Goal: Task Accomplishment & Management: Use online tool/utility

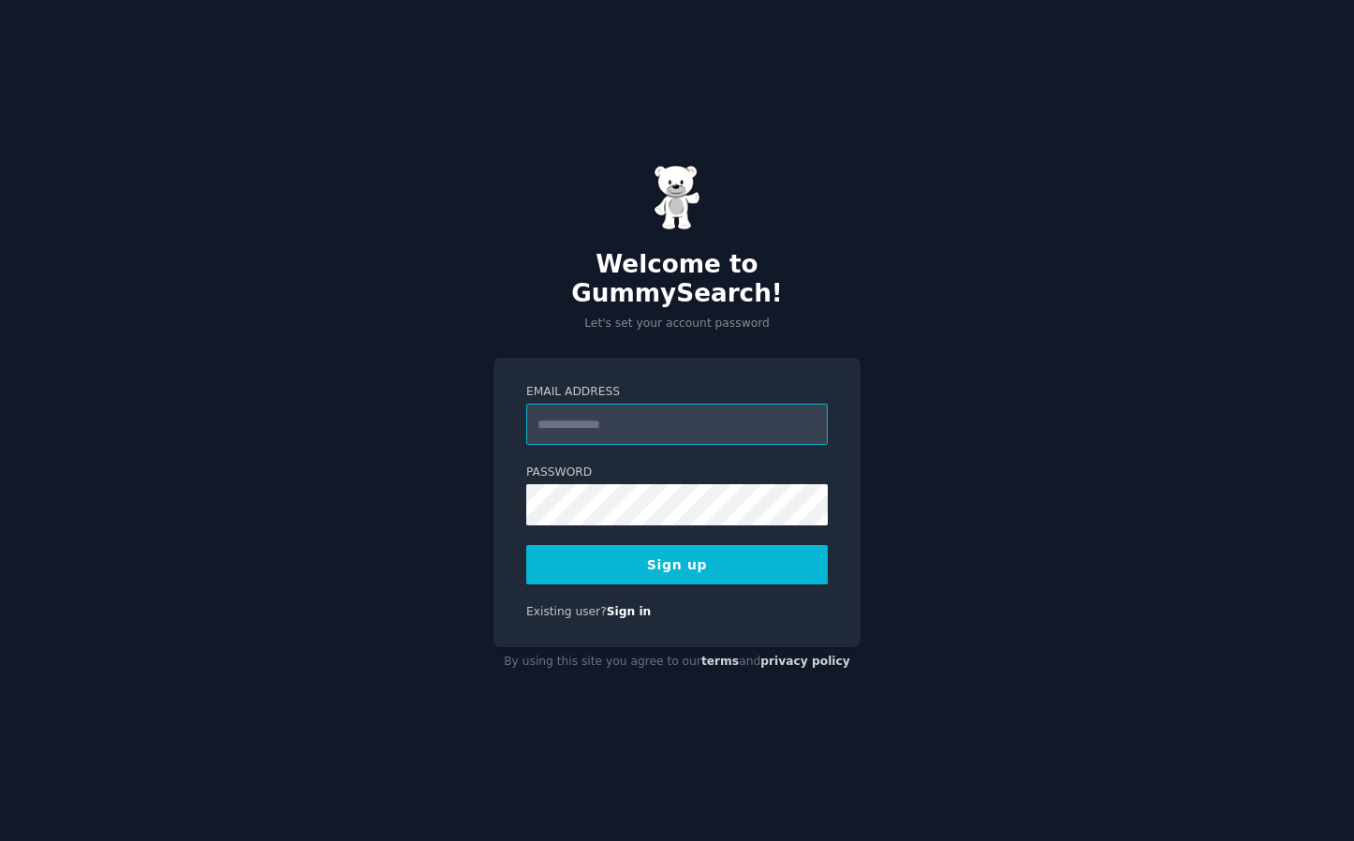
click at [603, 404] on input "Email Address" at bounding box center [677, 424] width 302 height 41
type input "**********"
click at [539, 560] on button "Sign up" at bounding box center [677, 564] width 302 height 39
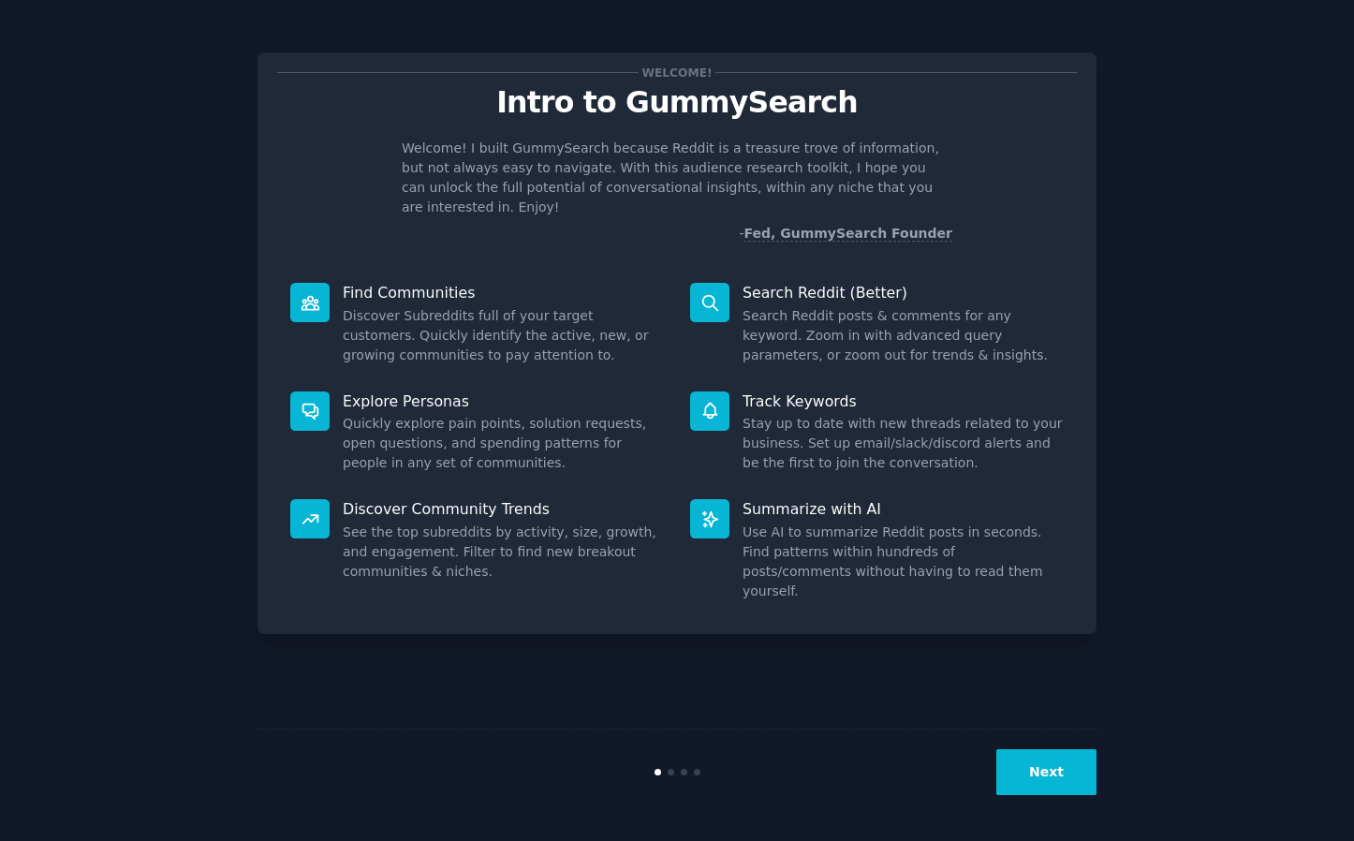
click at [1037, 764] on button "Next" at bounding box center [1046, 772] width 100 height 46
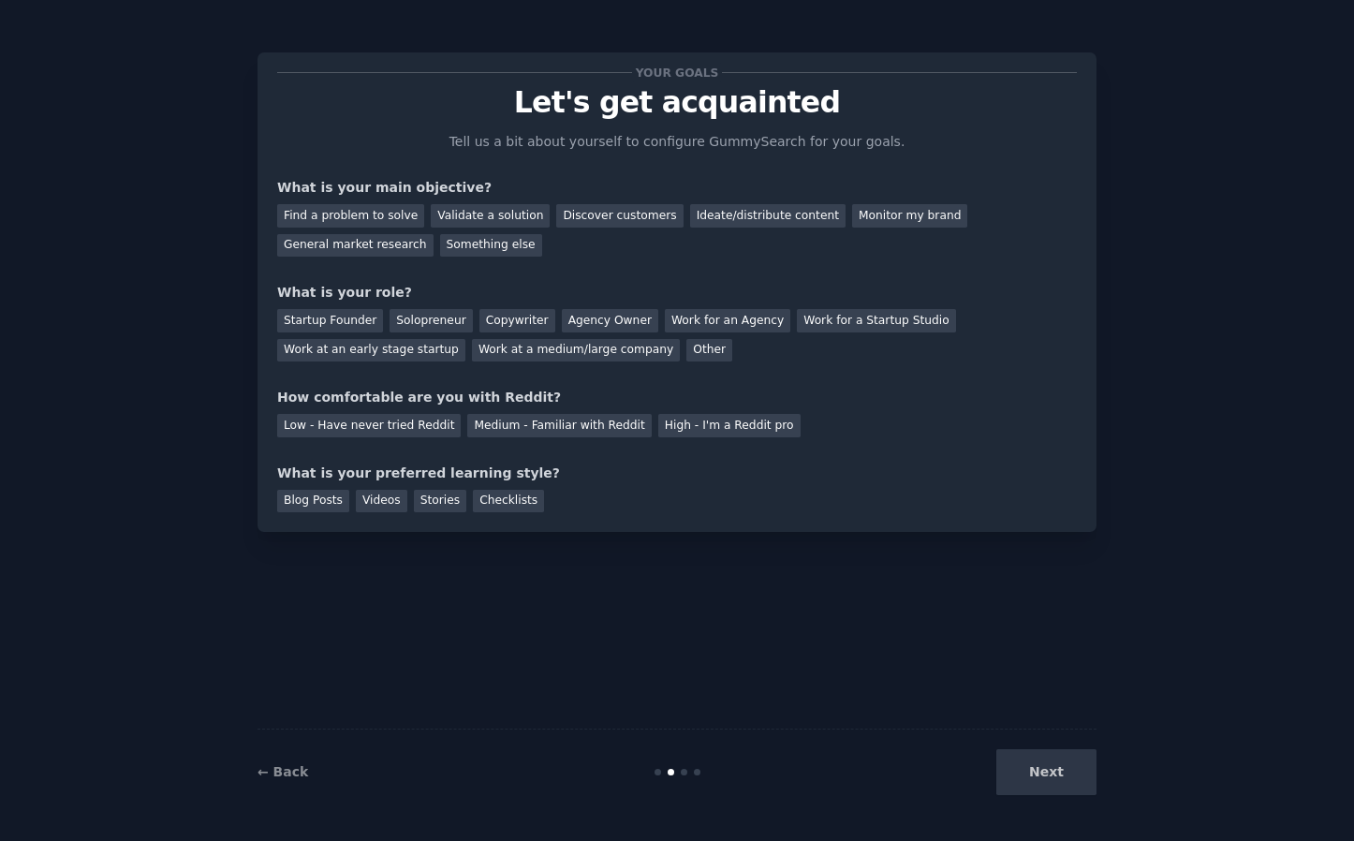
click at [1037, 764] on div "Next" at bounding box center [957, 772] width 280 height 46
click at [695, 427] on div "High - I'm a Reddit pro" at bounding box center [729, 425] width 142 height 23
click at [1051, 762] on div "Next" at bounding box center [957, 772] width 280 height 46
click at [1043, 786] on div "Next" at bounding box center [957, 772] width 280 height 46
click at [413, 319] on div "Solopreneur" at bounding box center [431, 320] width 82 height 23
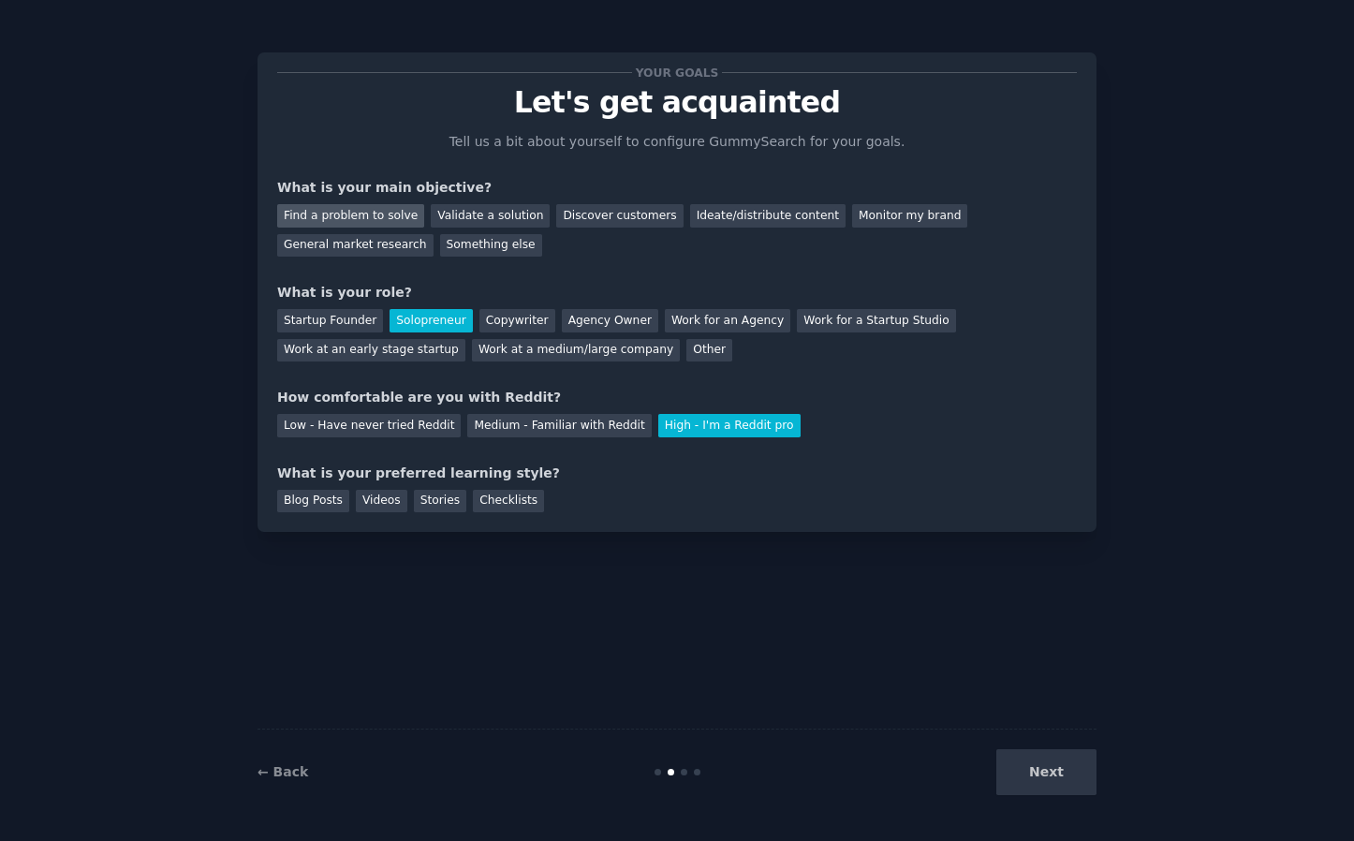
click at [372, 226] on div "Find a problem to solve" at bounding box center [350, 215] width 147 height 23
click at [487, 237] on div "Something else" at bounding box center [491, 245] width 102 height 23
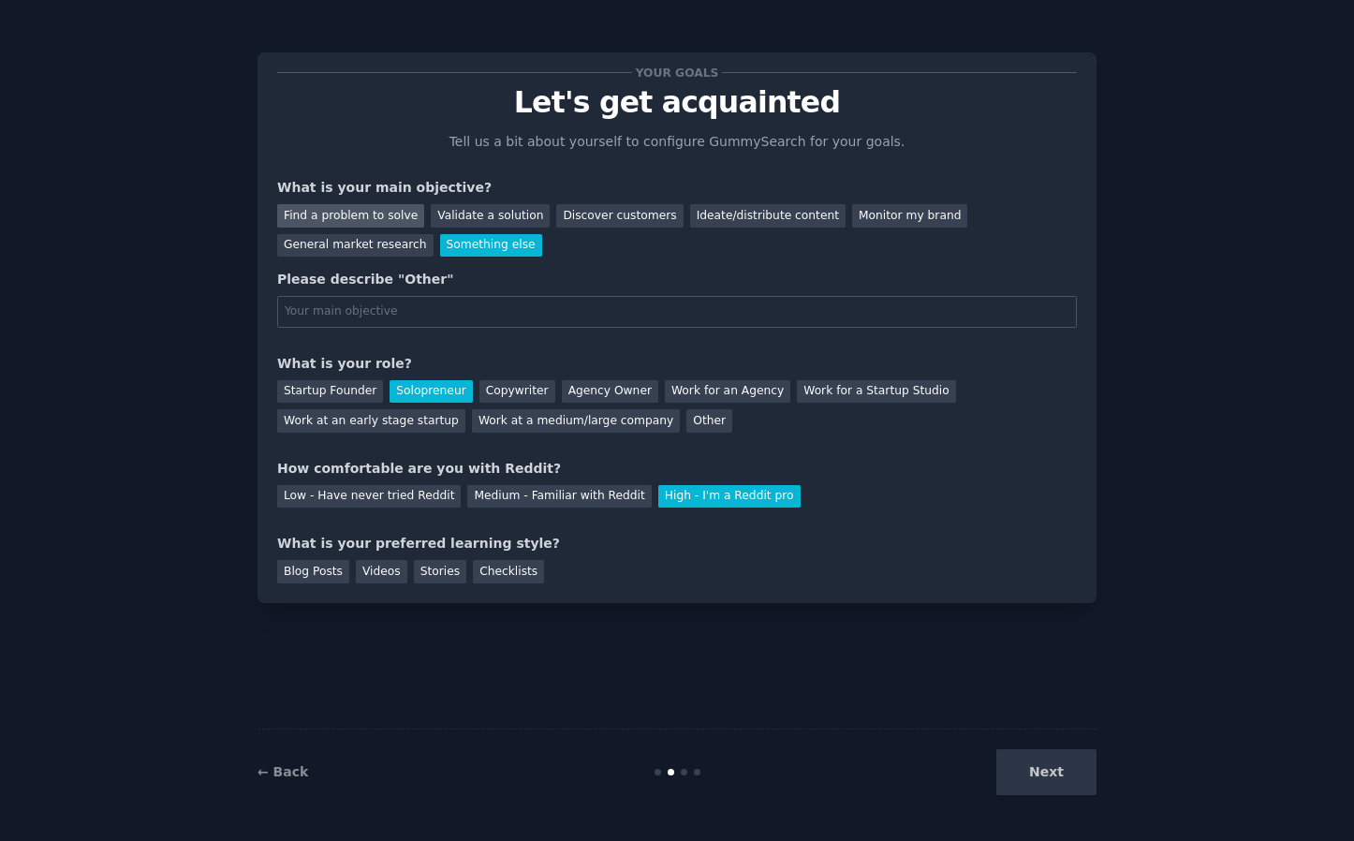
click at [392, 220] on div "Find a problem to solve" at bounding box center [350, 215] width 147 height 23
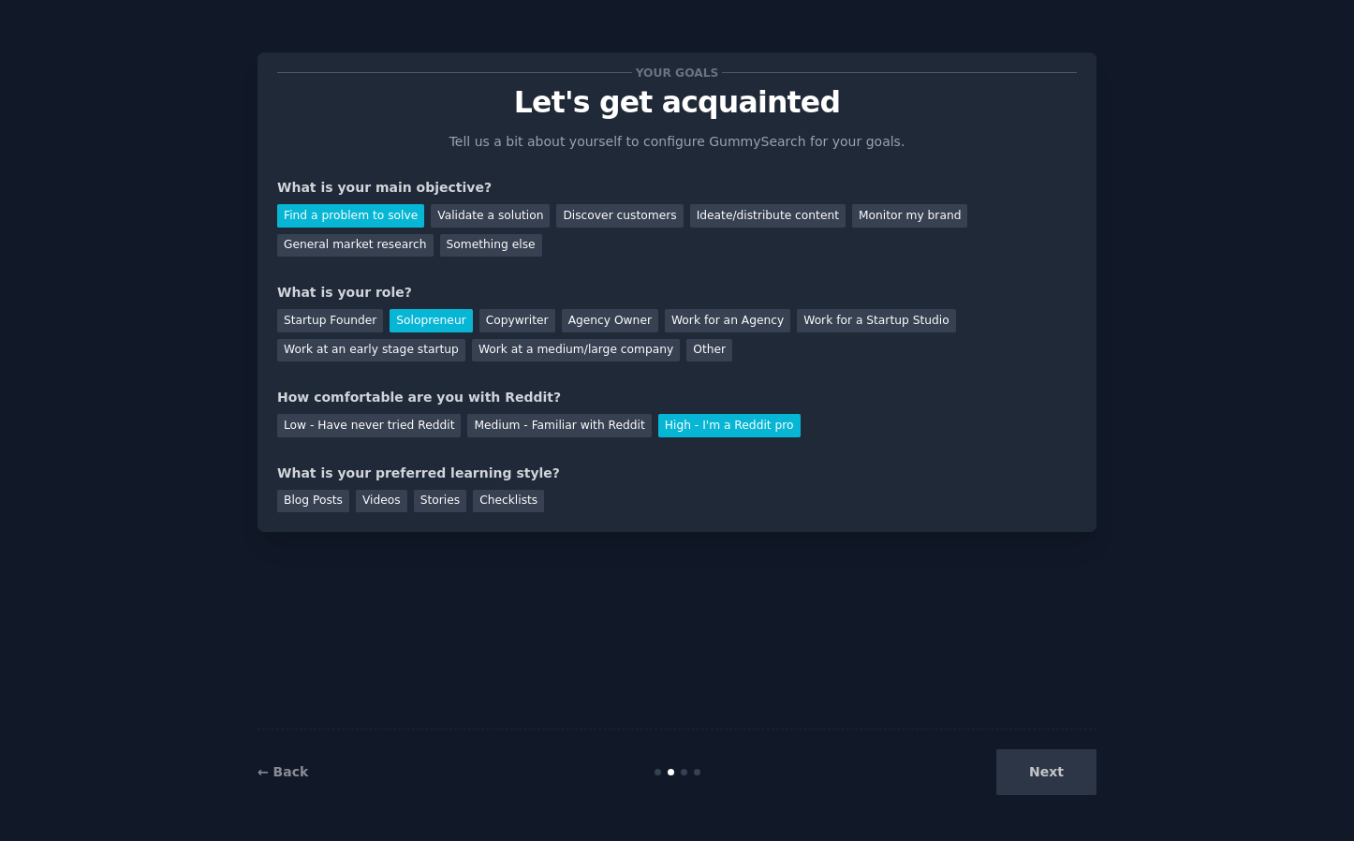
click at [1026, 773] on div "Next" at bounding box center [957, 772] width 280 height 46
click at [1078, 760] on div "Next" at bounding box center [957, 772] width 280 height 46
click at [398, 508] on div "Videos" at bounding box center [382, 501] width 52 height 23
click at [1053, 759] on button "Next" at bounding box center [1046, 772] width 100 height 46
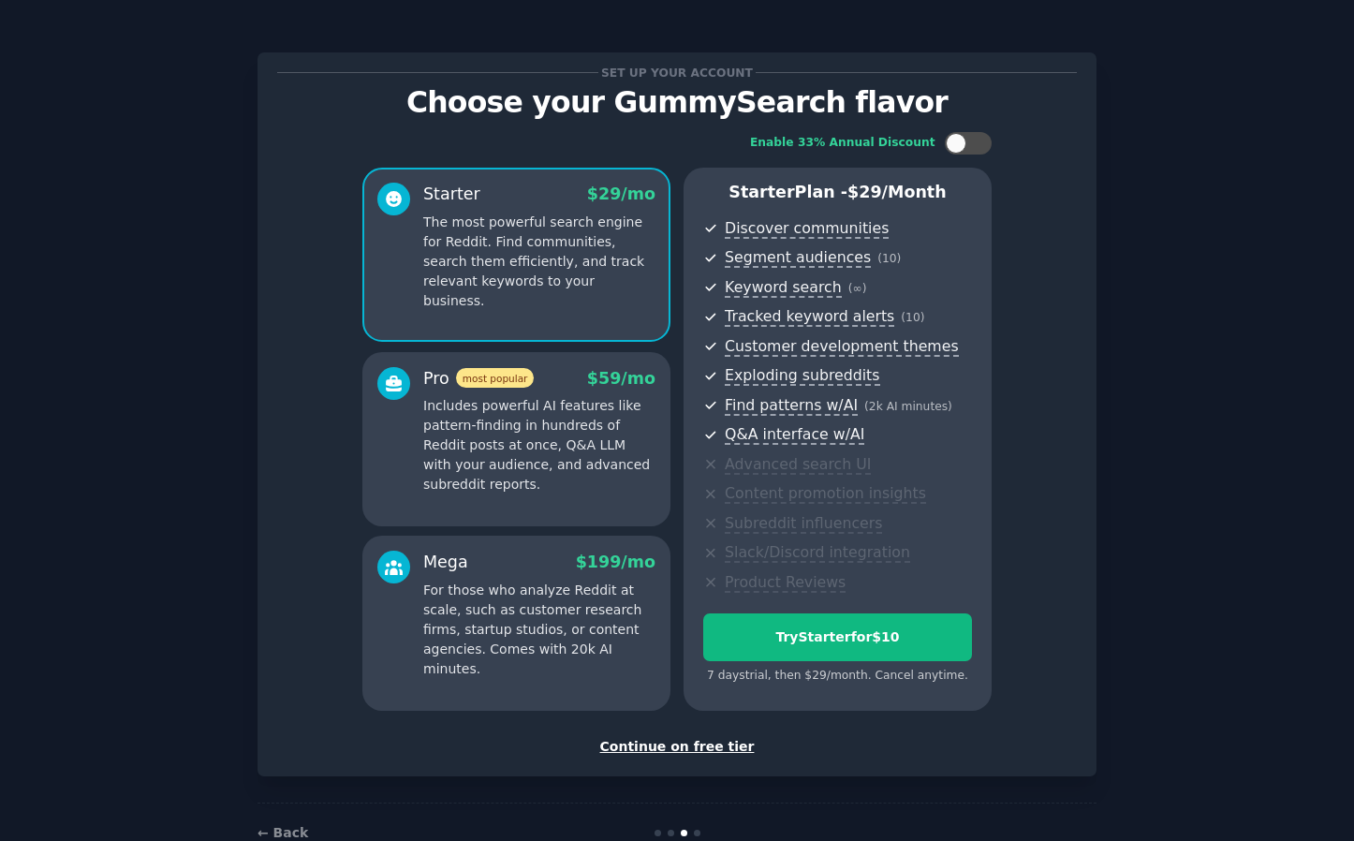
click at [656, 396] on div "Pro most popular $ 59 /mo Includes powerful AI features like pattern-finding in…" at bounding box center [516, 439] width 308 height 174
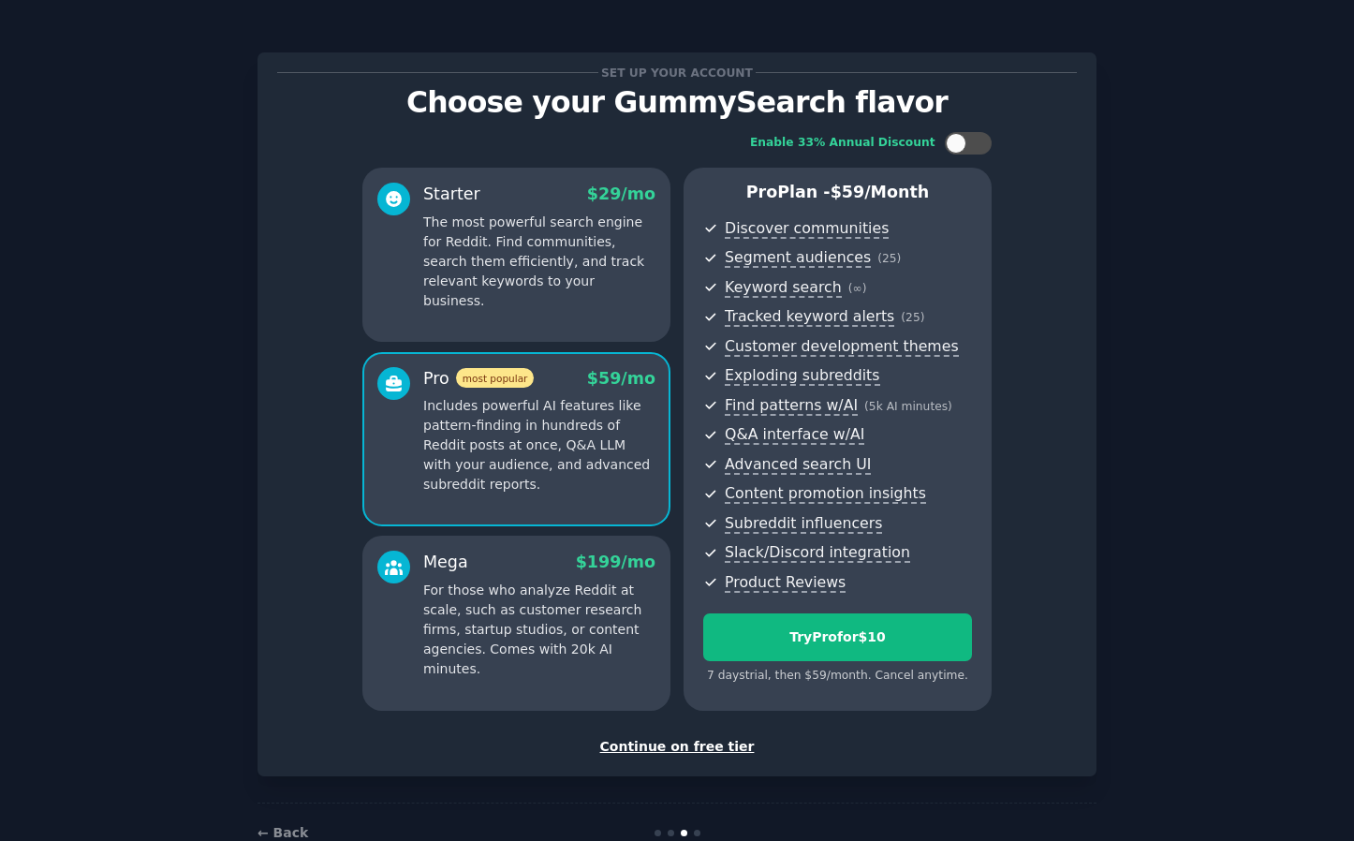
click at [569, 585] on p "For those who analyze Reddit at scale, such as customer research firms, startup…" at bounding box center [539, 630] width 232 height 98
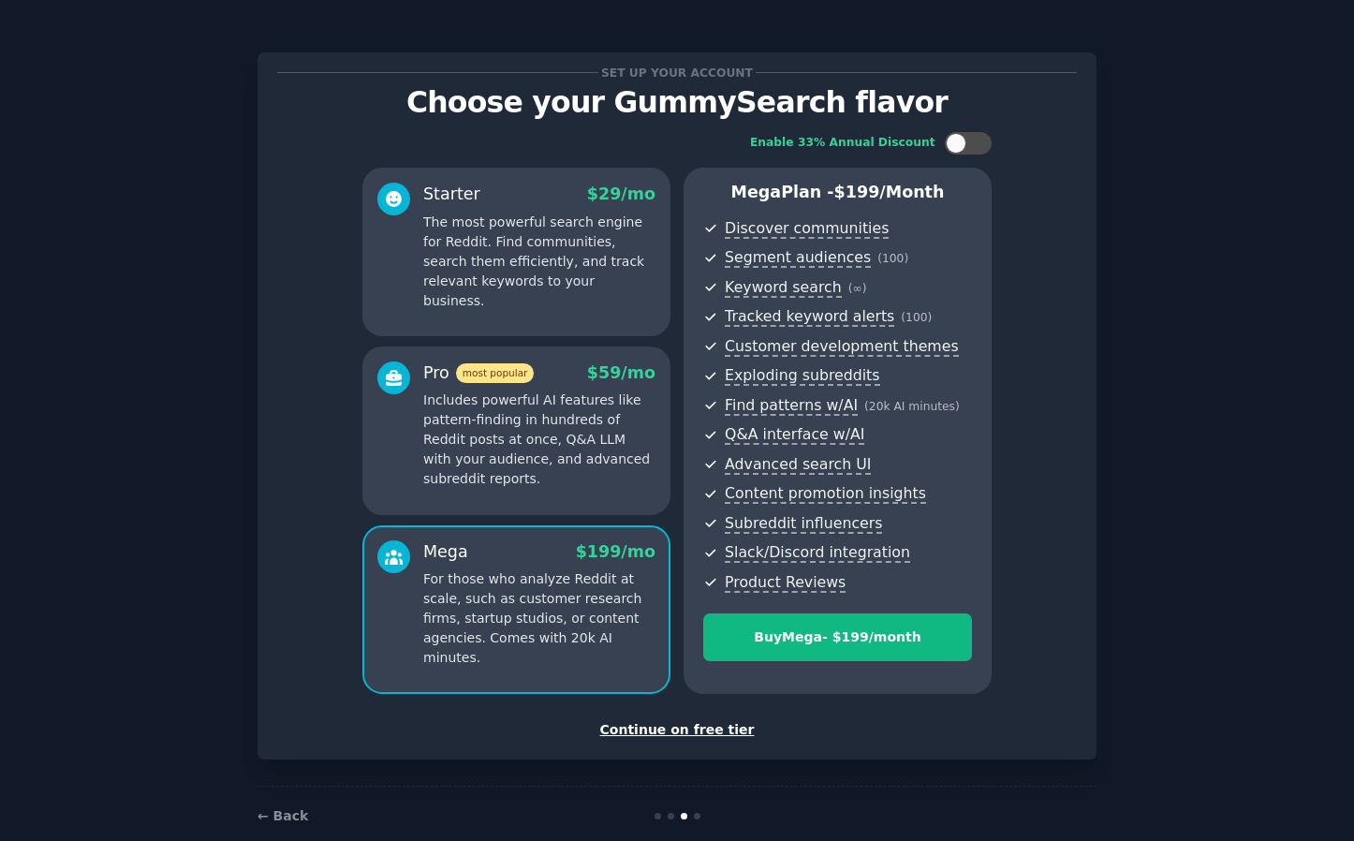
click at [537, 458] on p "Includes powerful AI features like pattern-finding in hundreds of Reddit posts …" at bounding box center [539, 439] width 232 height 98
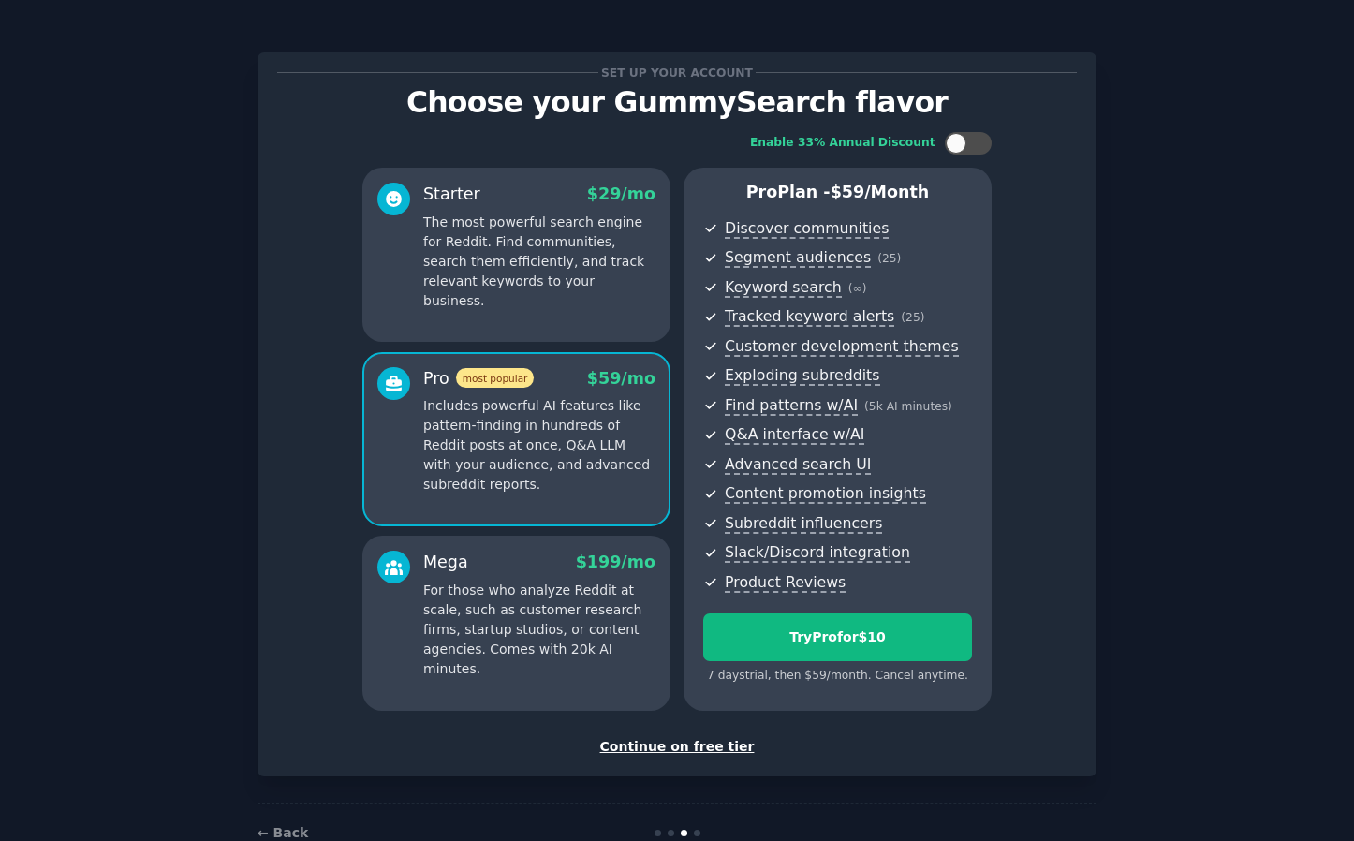
click at [682, 737] on div "Continue on free tier" at bounding box center [677, 747] width 800 height 20
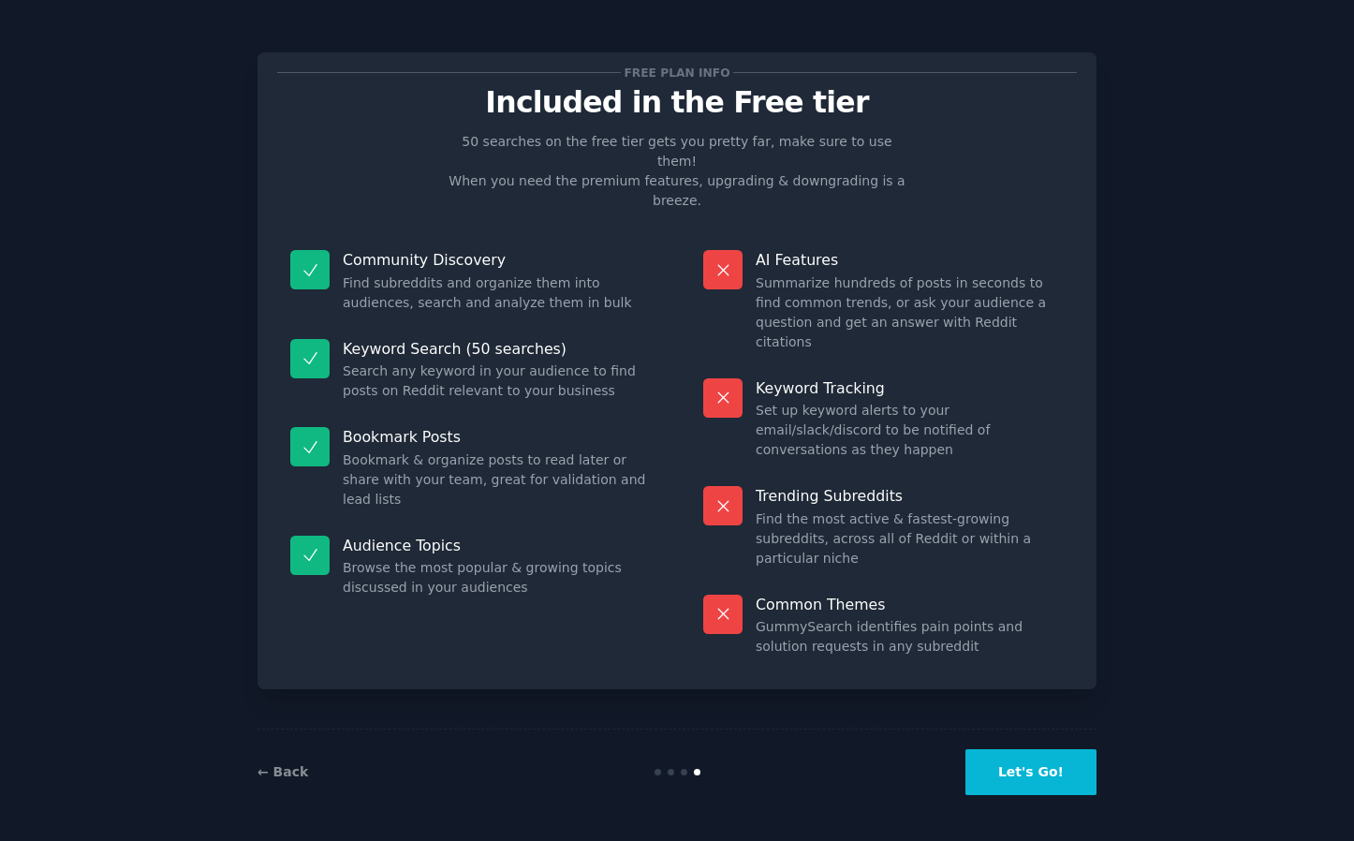
click at [1038, 769] on button "Let's Go!" at bounding box center [1030, 772] width 131 height 46
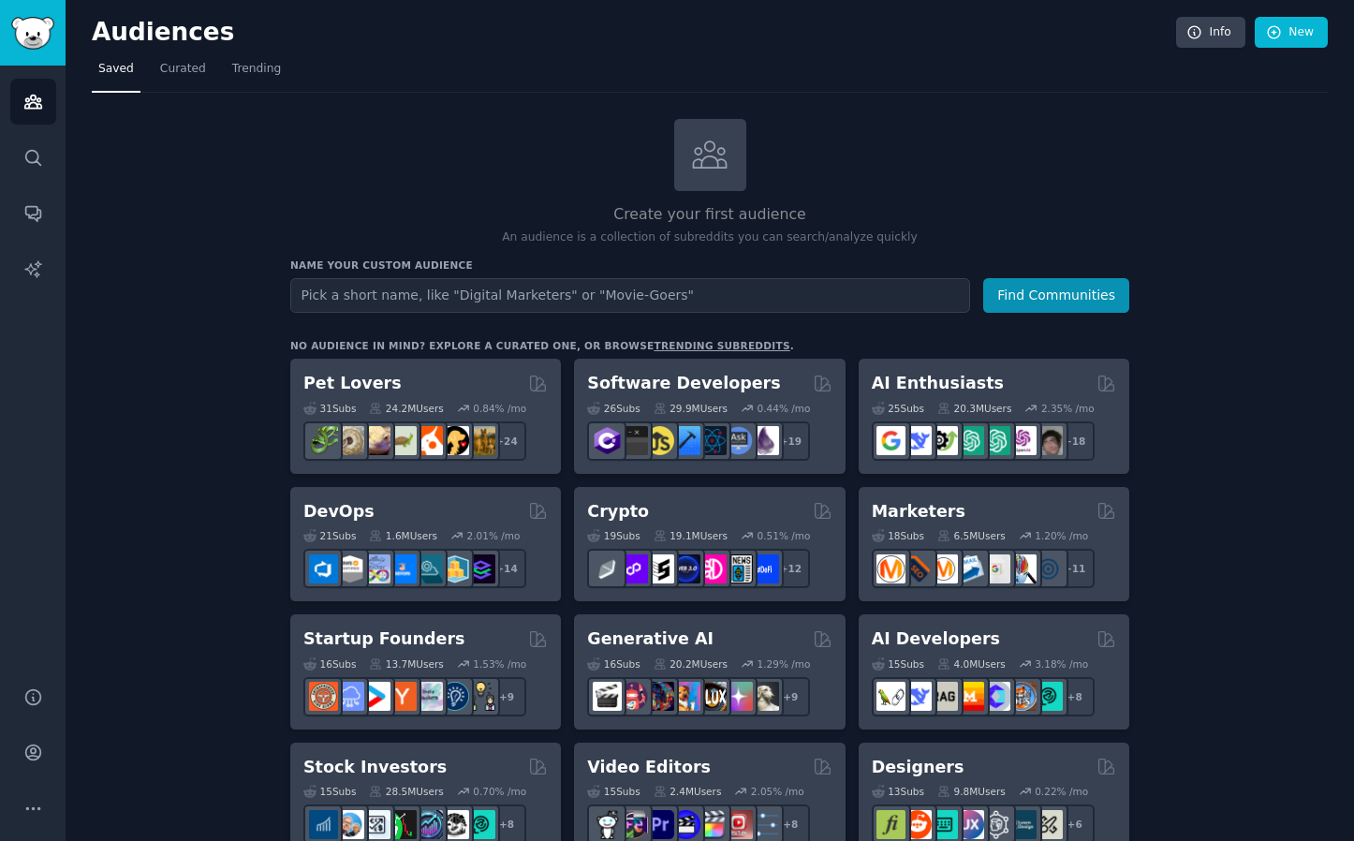
click at [886, 285] on input "text" at bounding box center [630, 295] width 680 height 35
type input "ecommerce"
click at [1081, 299] on button "Find Communities" at bounding box center [1056, 295] width 146 height 35
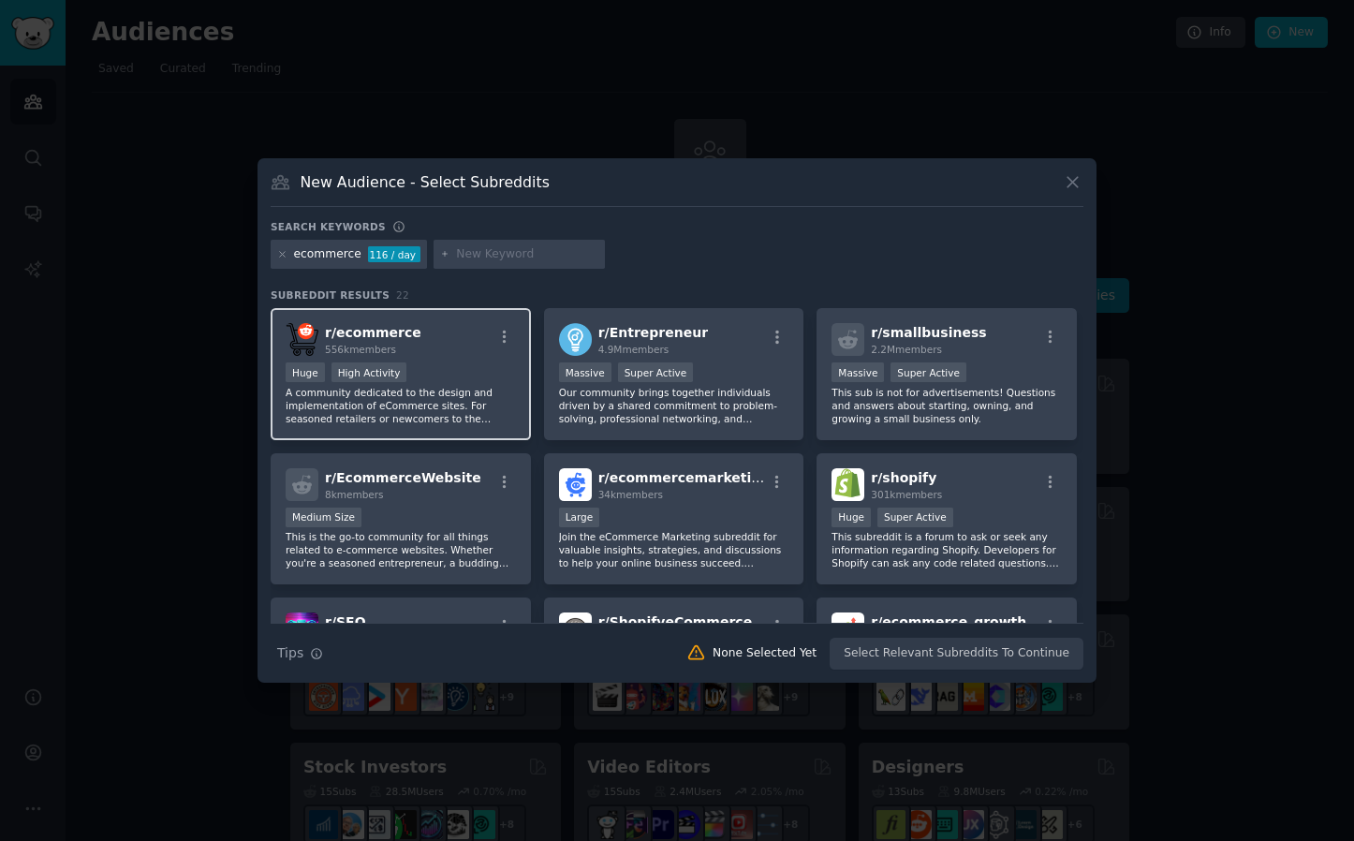
click at [474, 378] on div ">= 80th percentile for submissions / day Huge High Activity" at bounding box center [401, 373] width 230 height 23
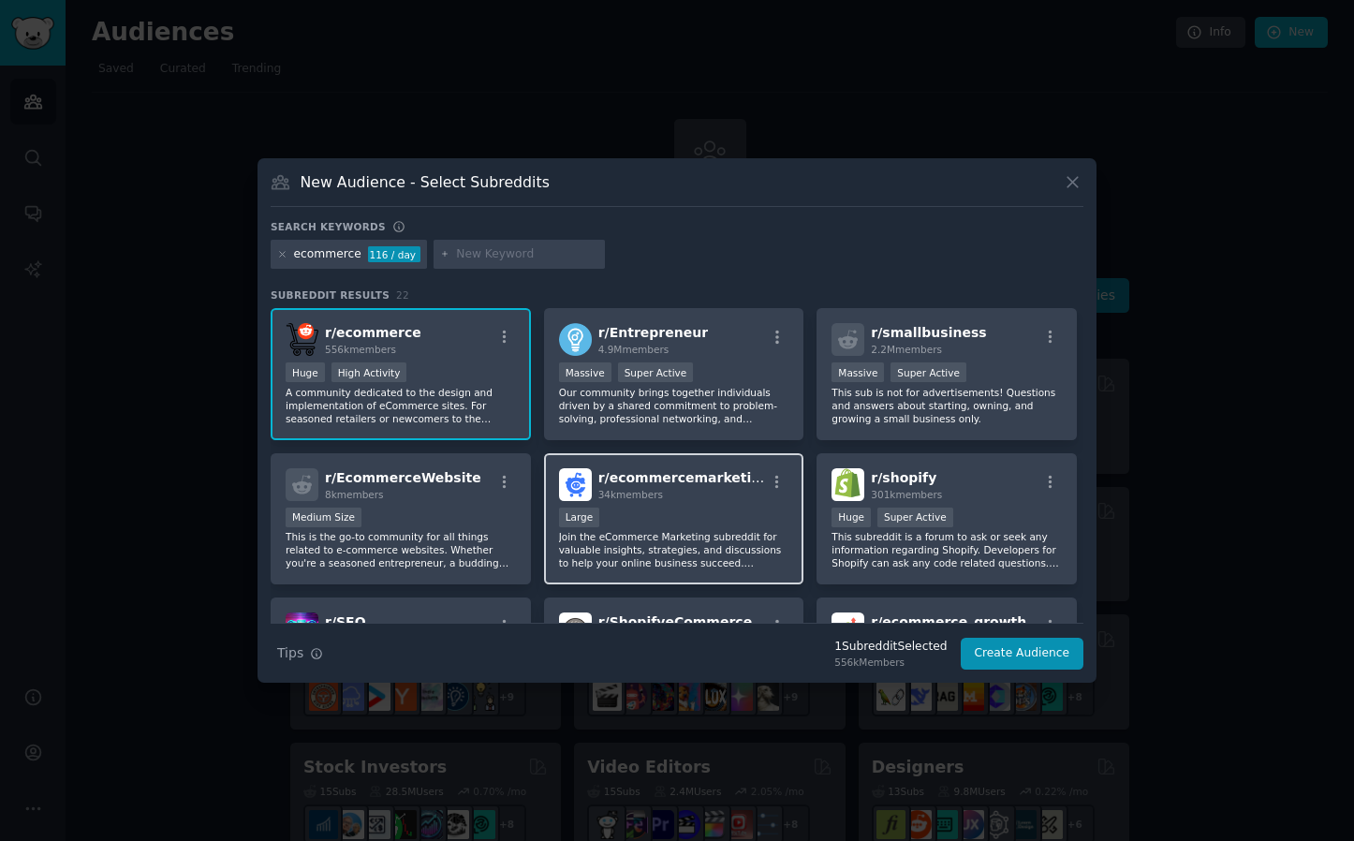
click at [708, 478] on span "r/ ecommercemarketing" at bounding box center [684, 477] width 172 height 15
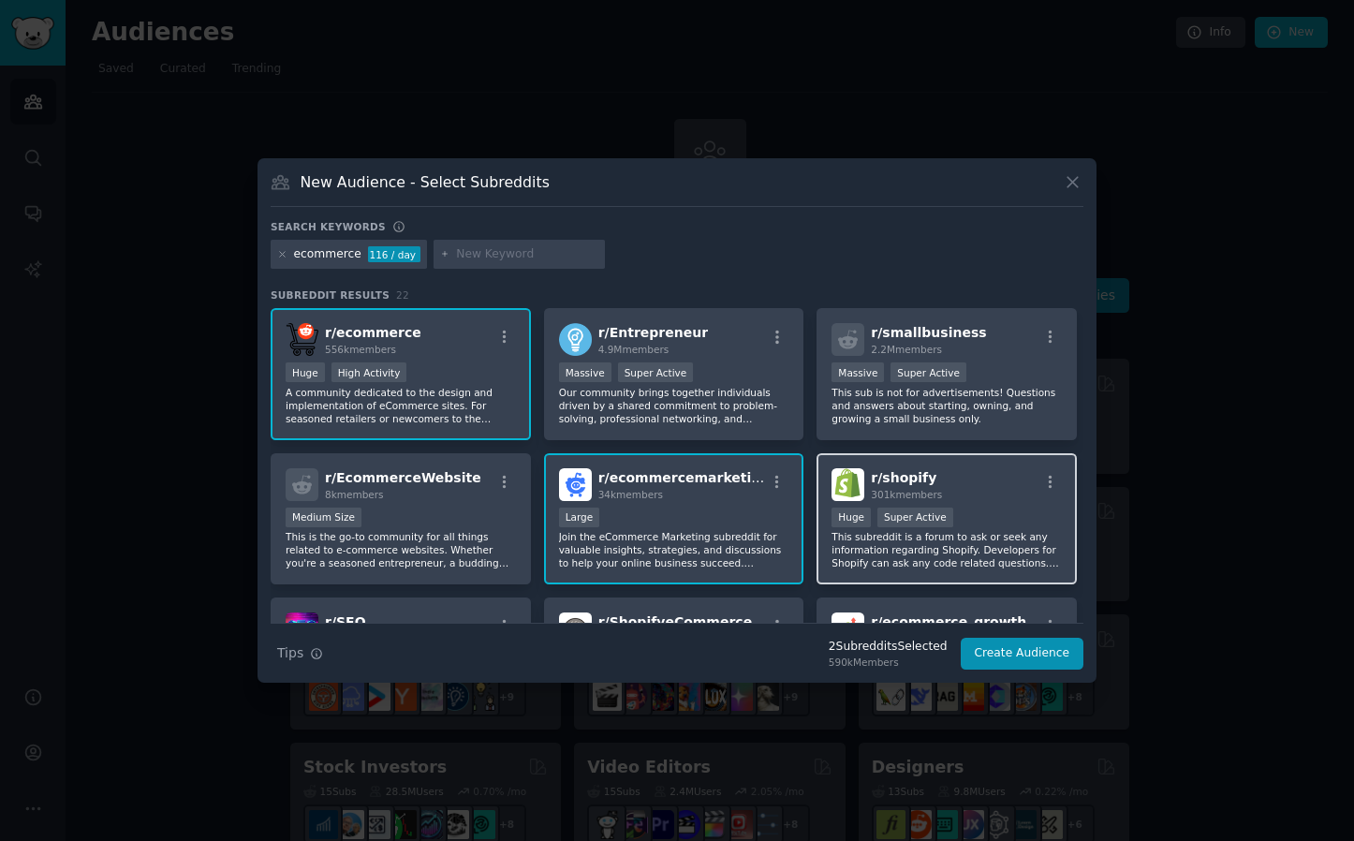
click at [1016, 499] on div "r/ shopify 301k members" at bounding box center [947, 484] width 230 height 33
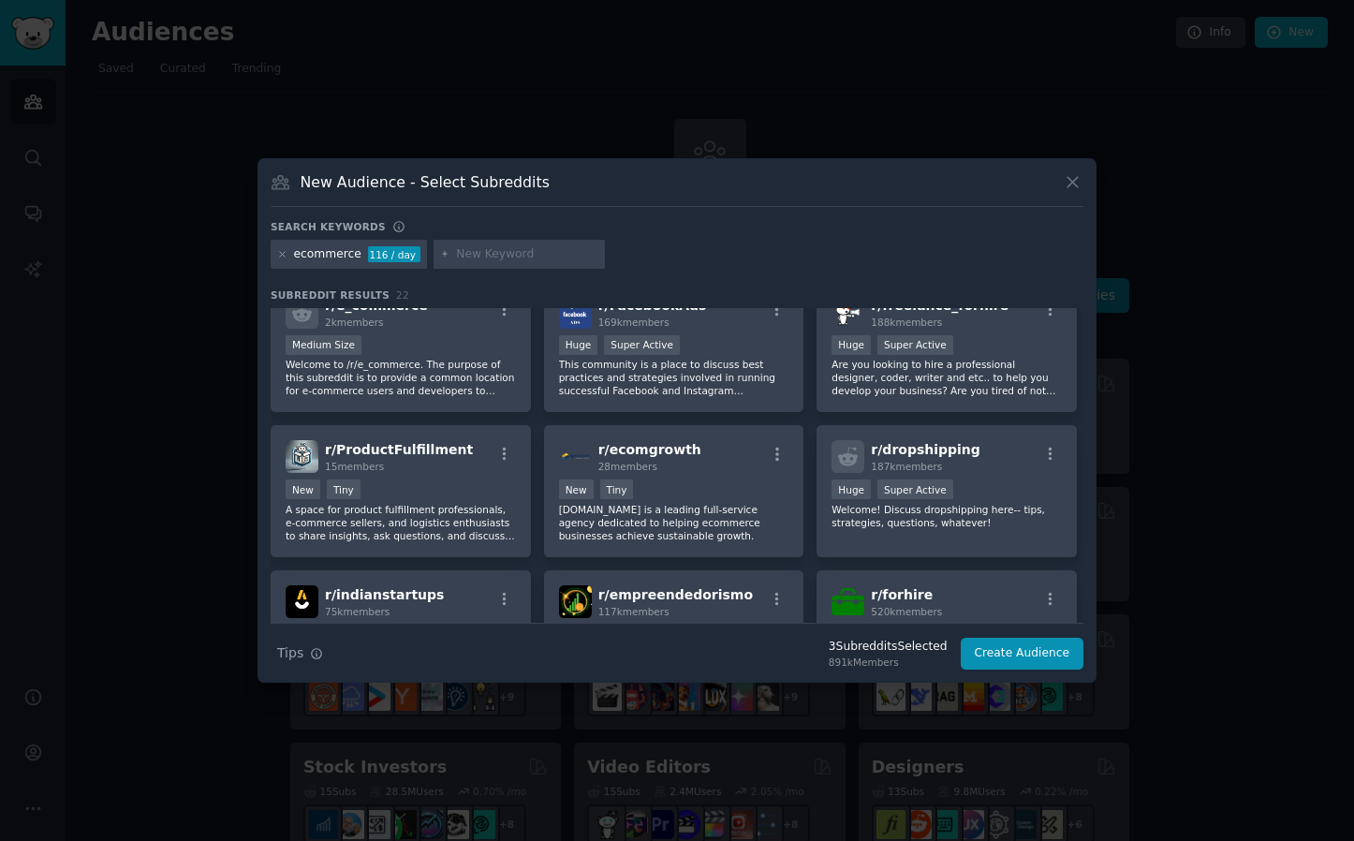
scroll to position [478, 0]
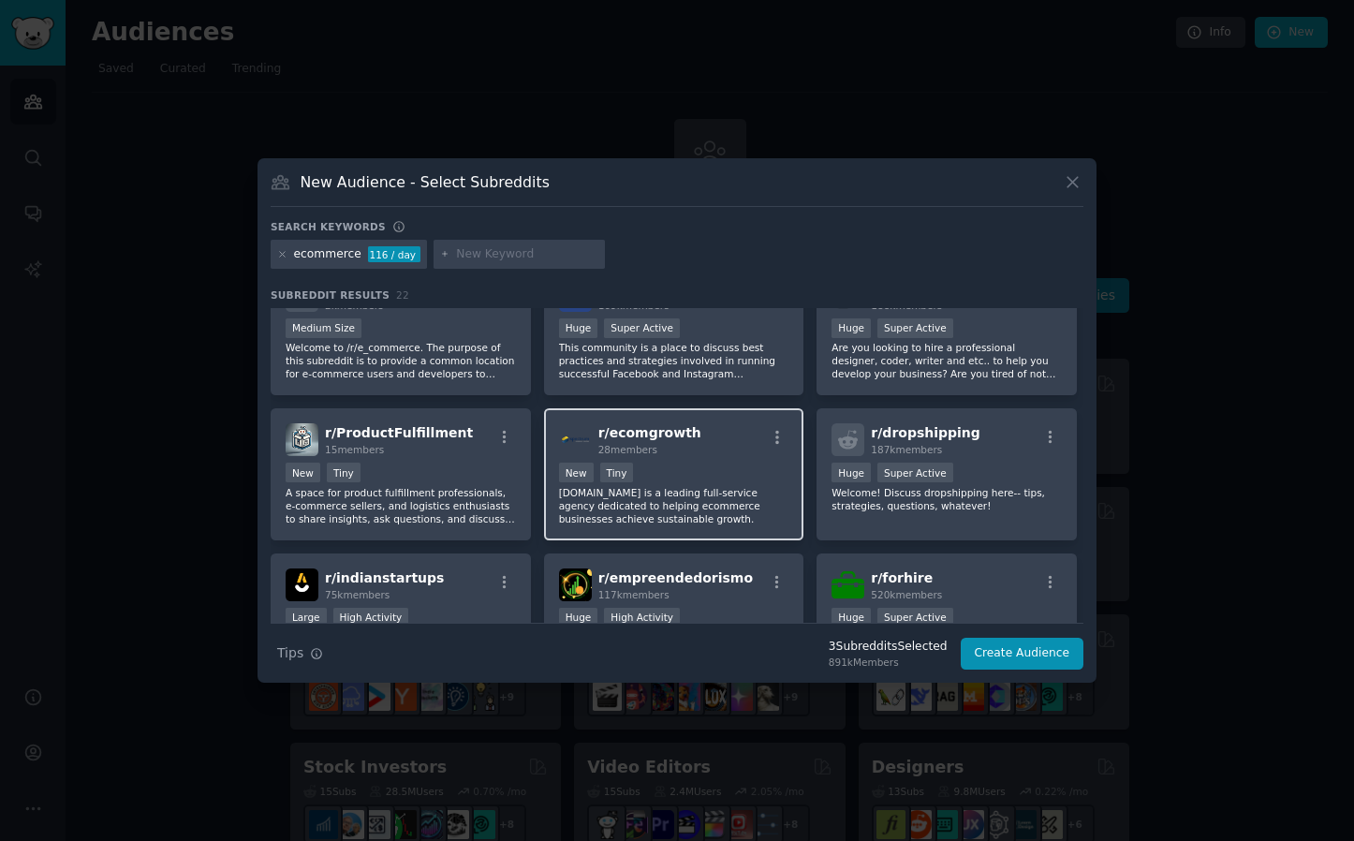
click at [664, 481] on div "New Tiny" at bounding box center [674, 474] width 230 height 23
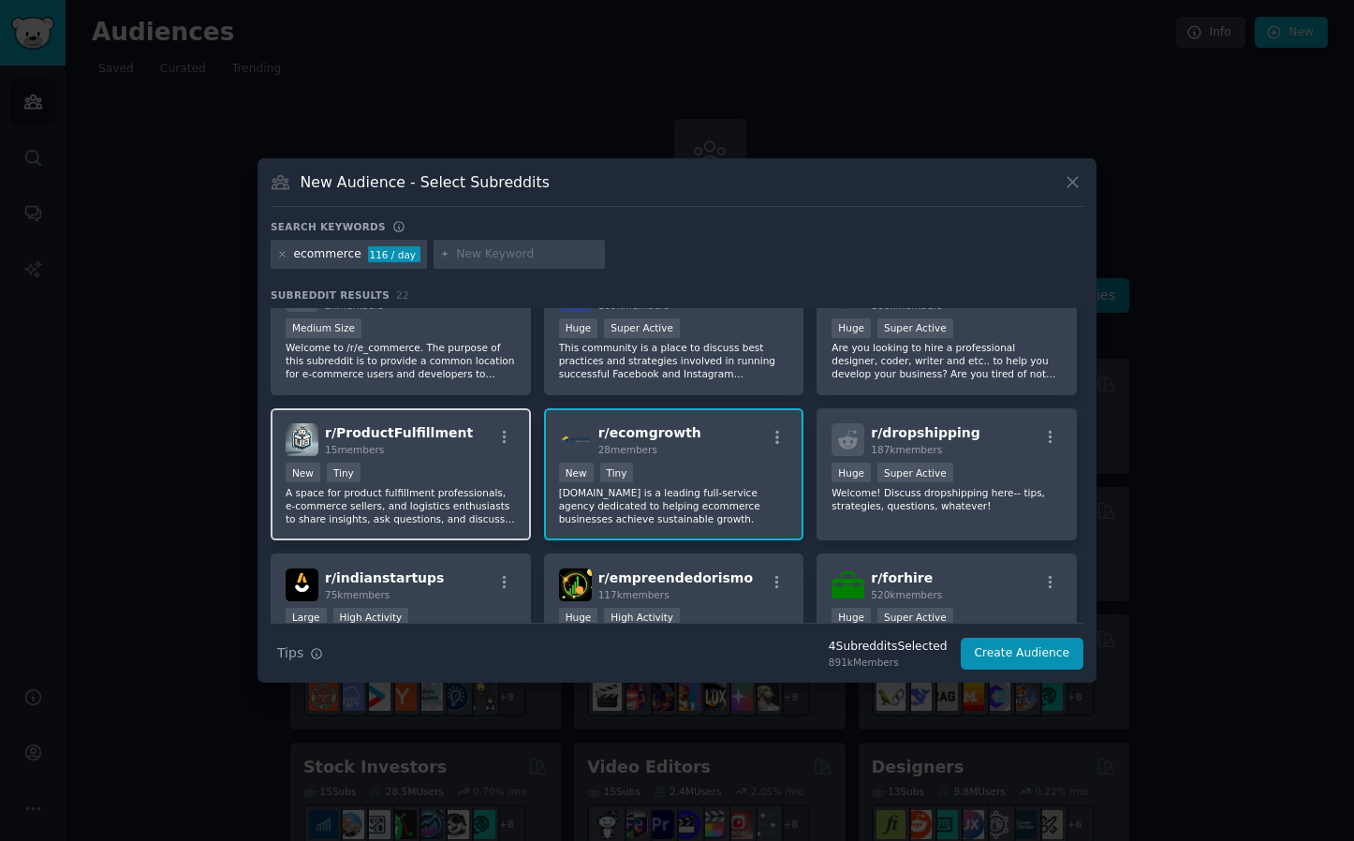
click at [420, 481] on div "New Tiny" at bounding box center [401, 474] width 230 height 23
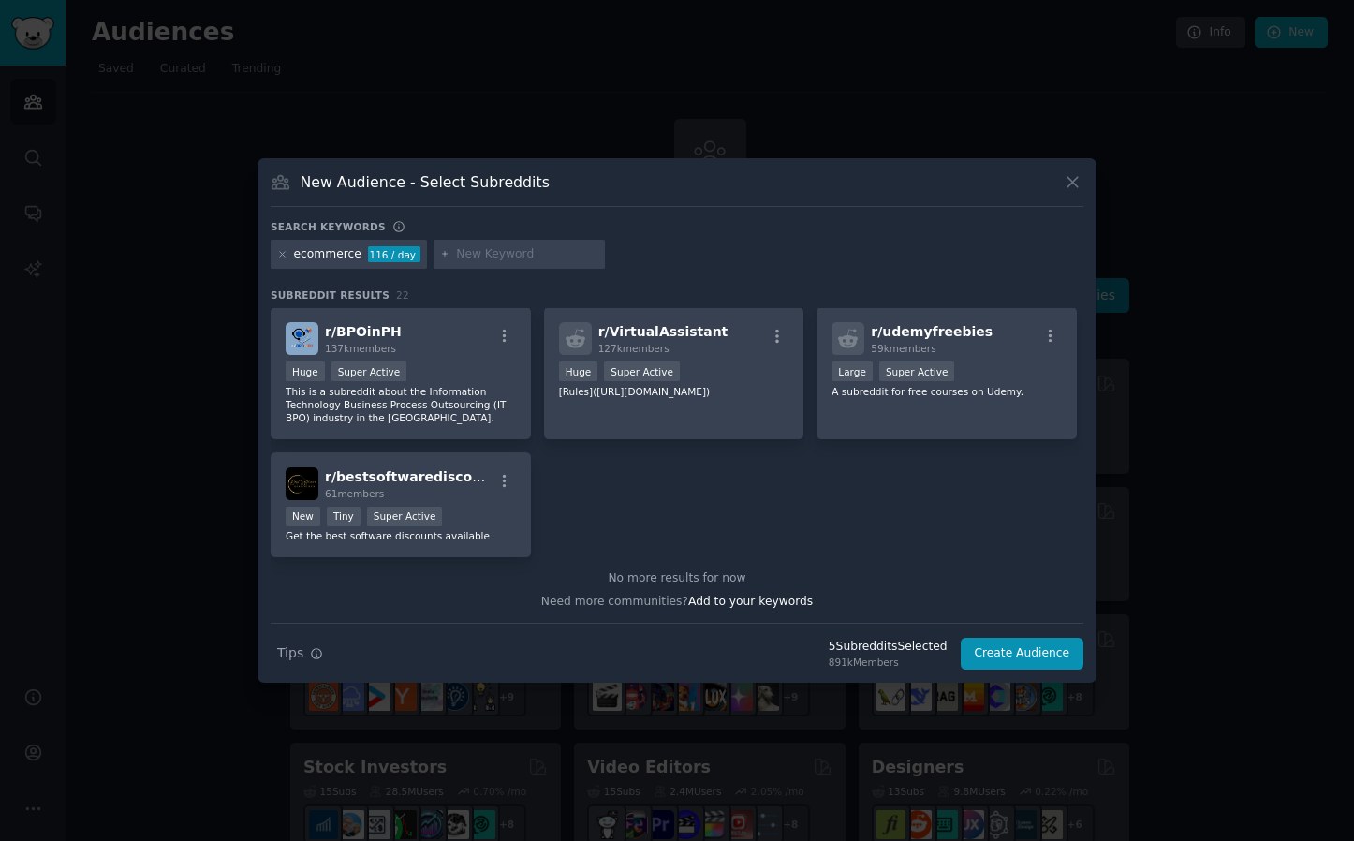
scroll to position [0, 0]
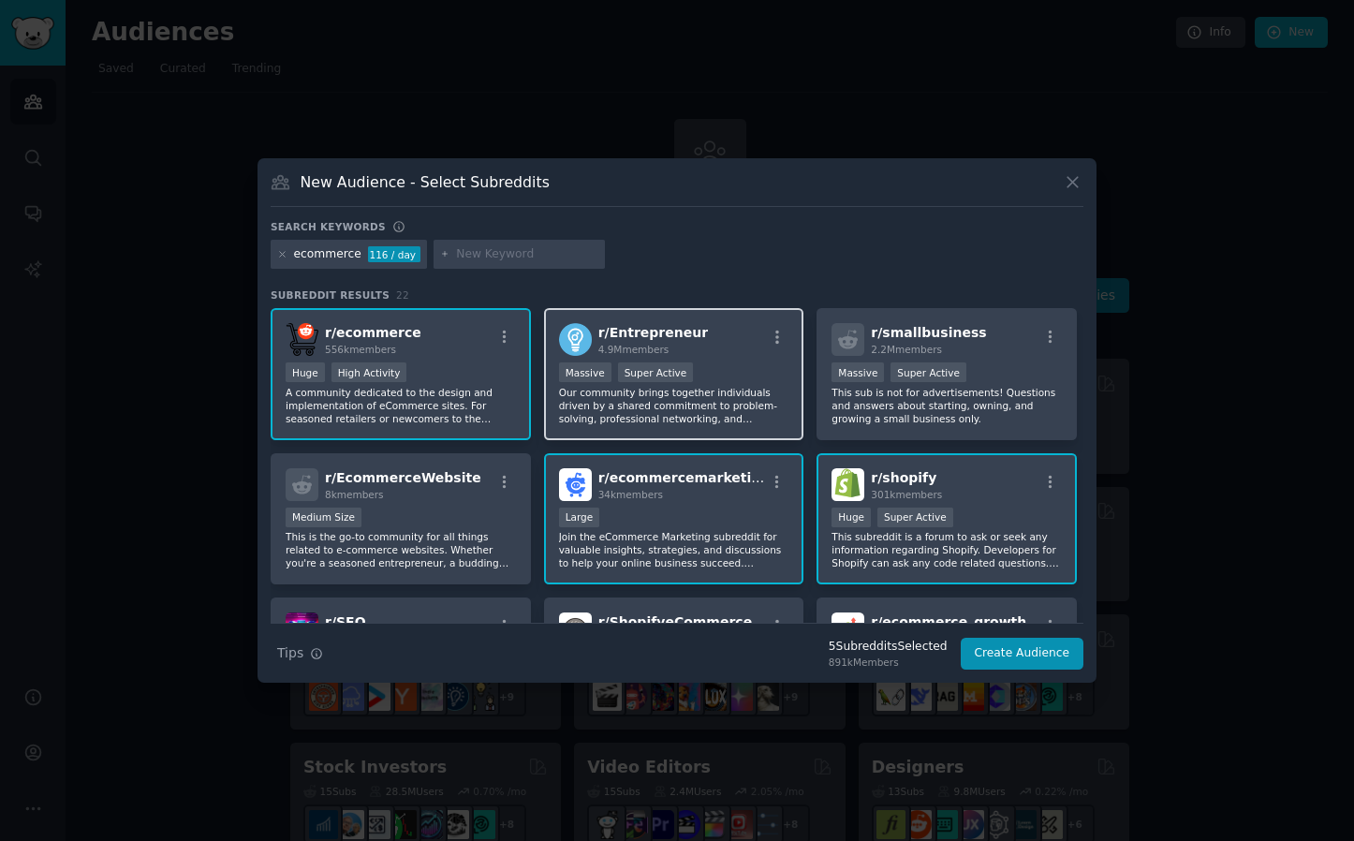
click at [691, 335] on div "r/ Entrepreneur 4.9M members" at bounding box center [674, 339] width 230 height 33
click at [526, 251] on input "text" at bounding box center [527, 254] width 142 height 17
type input "e-commerce"
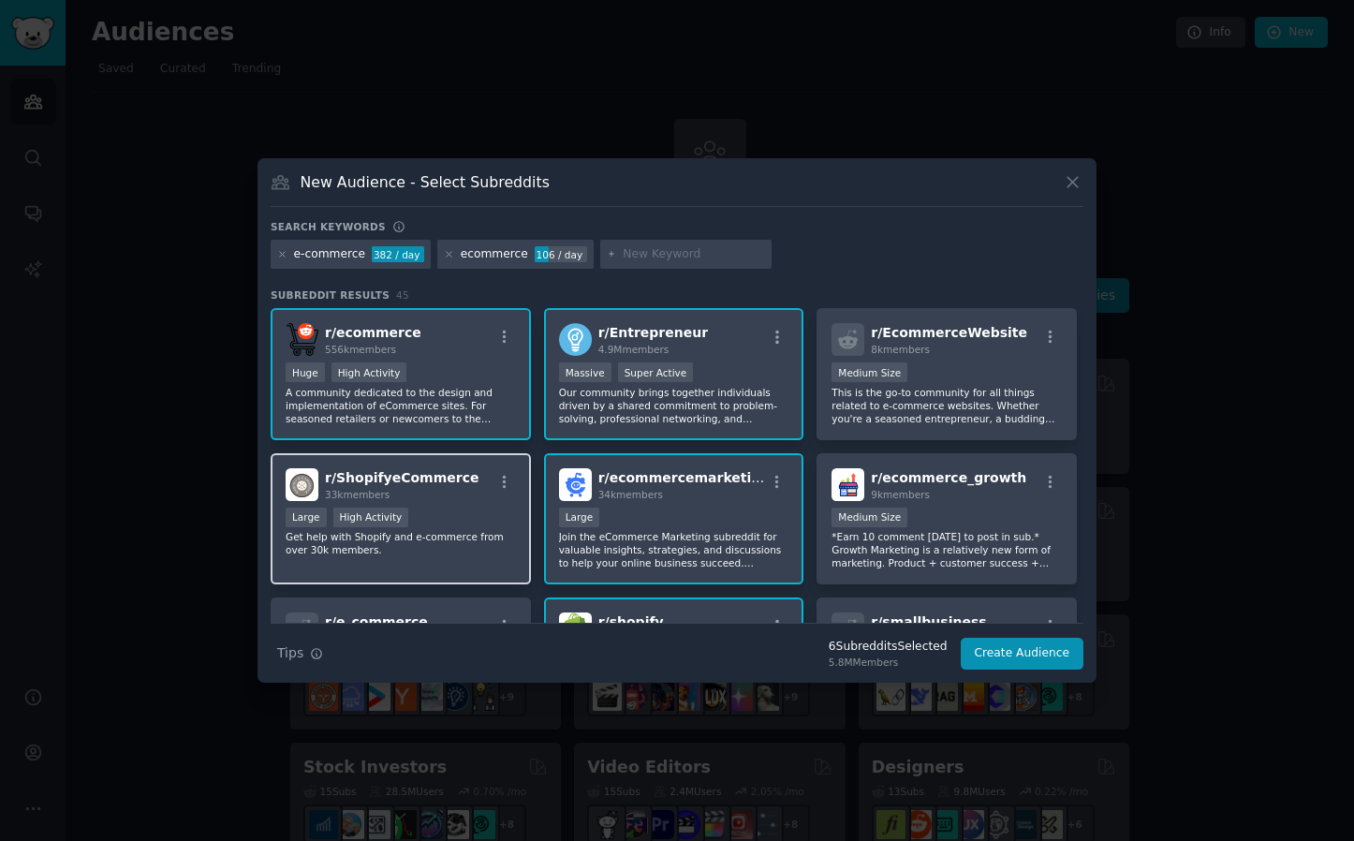
click at [475, 539] on p "Get help with Shopify and e-commerce from over 30k members." at bounding box center [401, 543] width 230 height 26
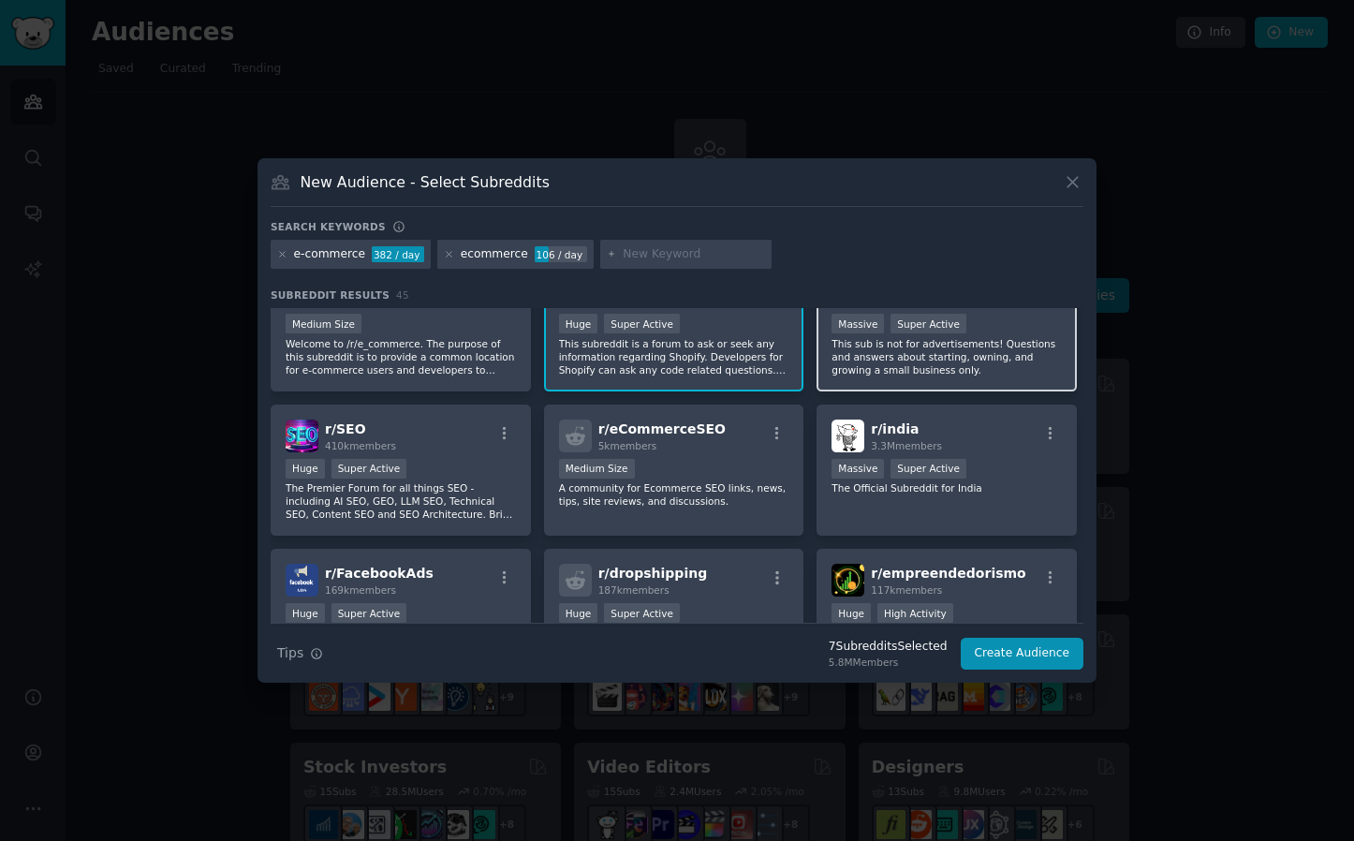
scroll to position [132, 0]
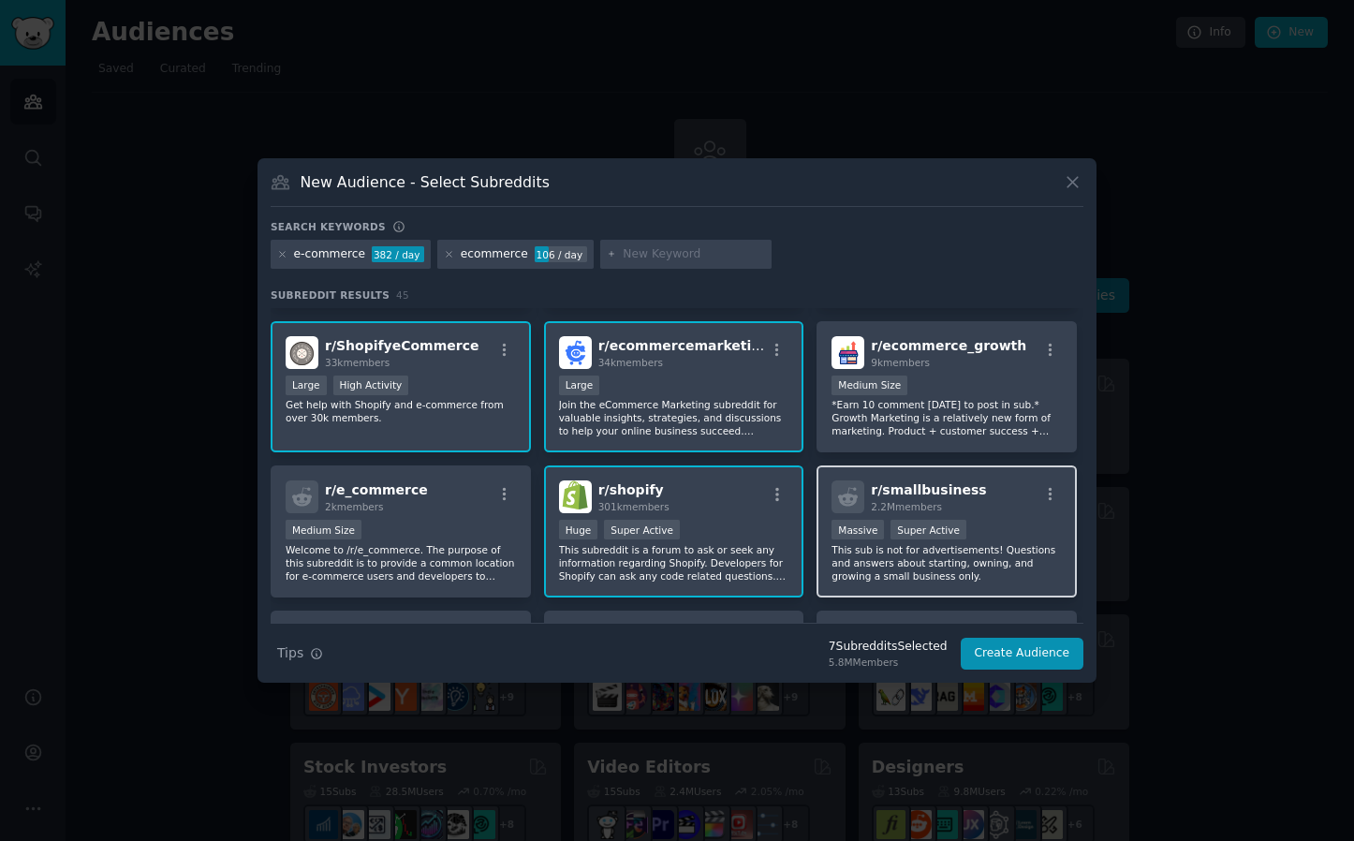
click at [993, 553] on p "This sub is not for advertisements! Questions and answers about starting, ownin…" at bounding box center [947, 562] width 230 height 39
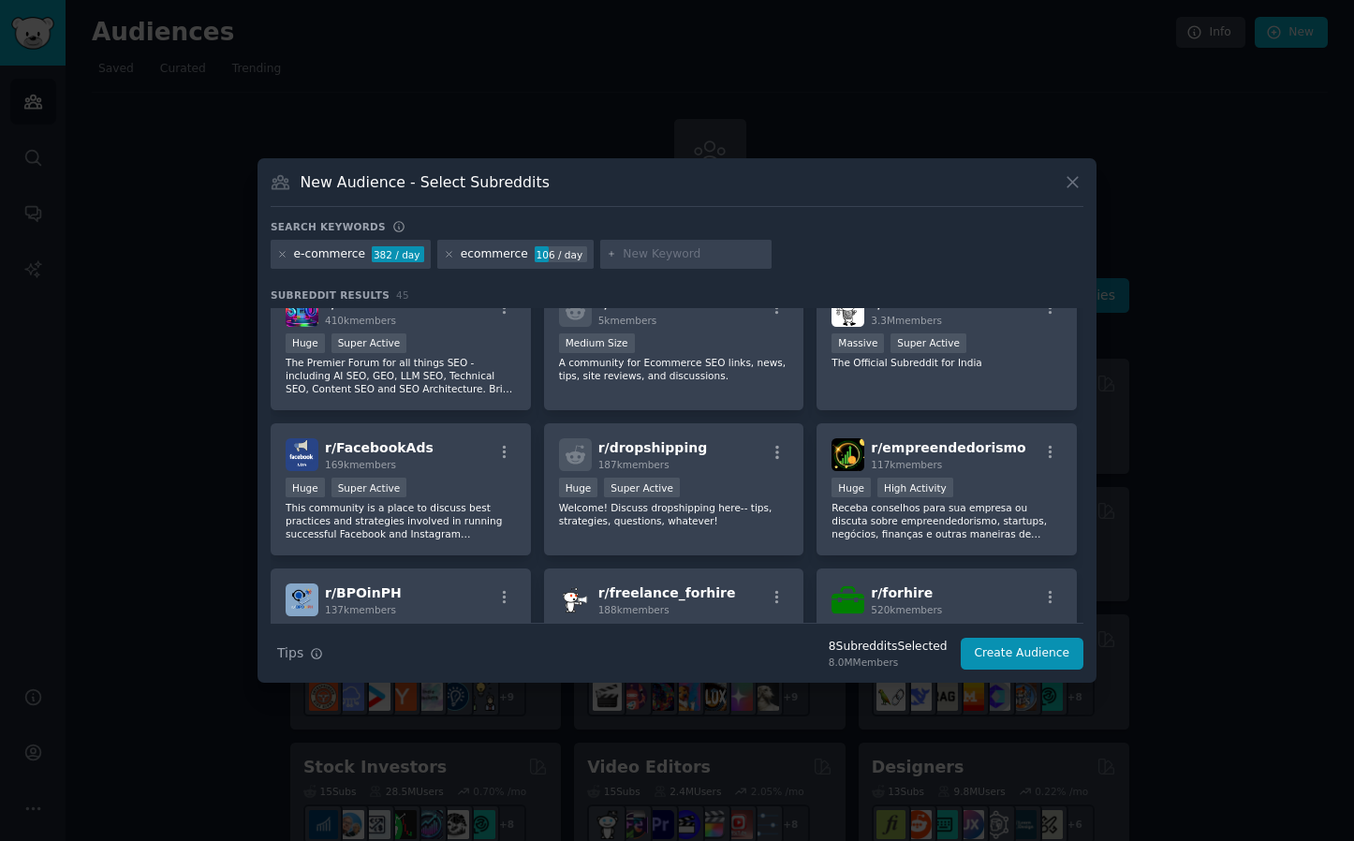
scroll to position [0, 0]
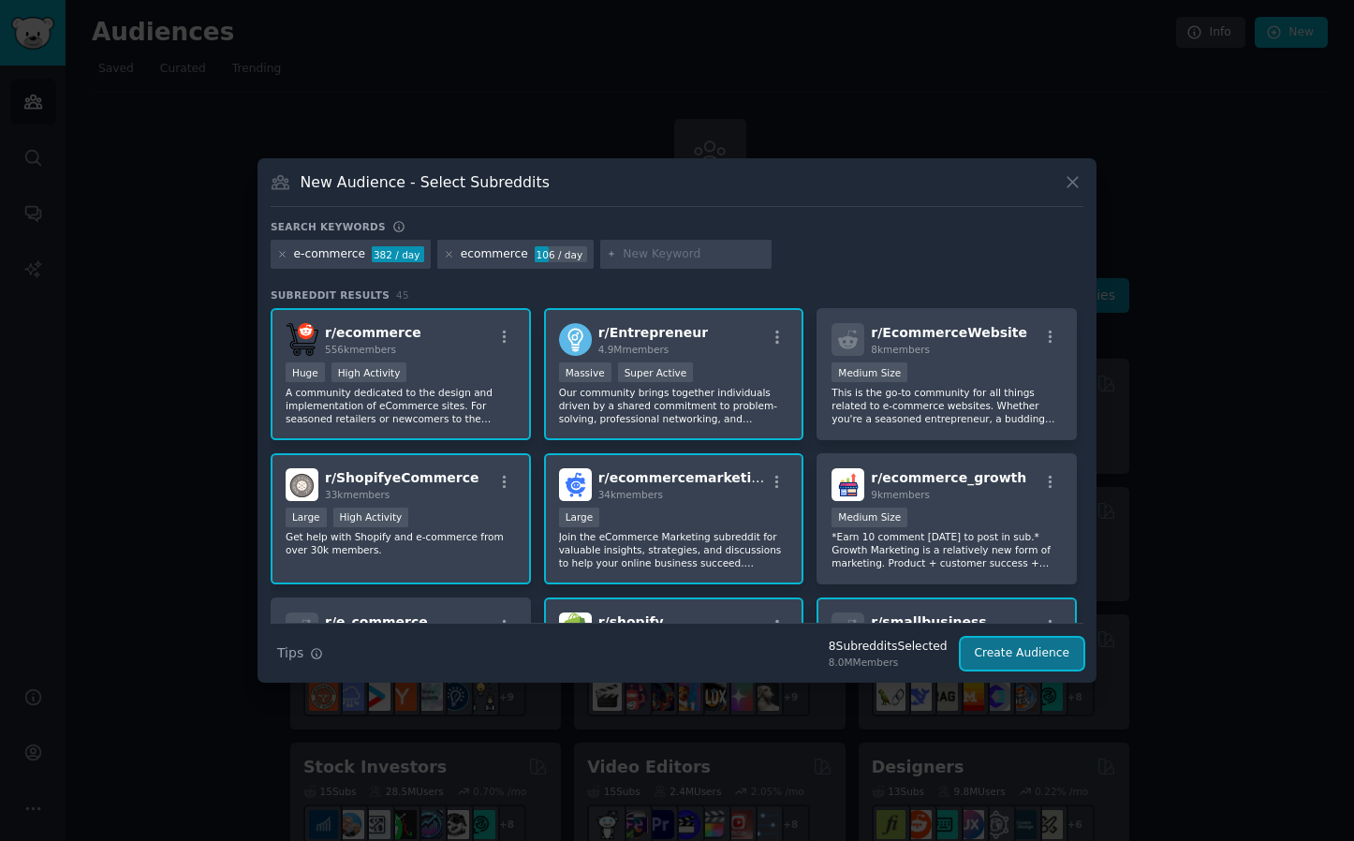
click at [1014, 656] on button "Create Audience" at bounding box center [1023, 654] width 124 height 32
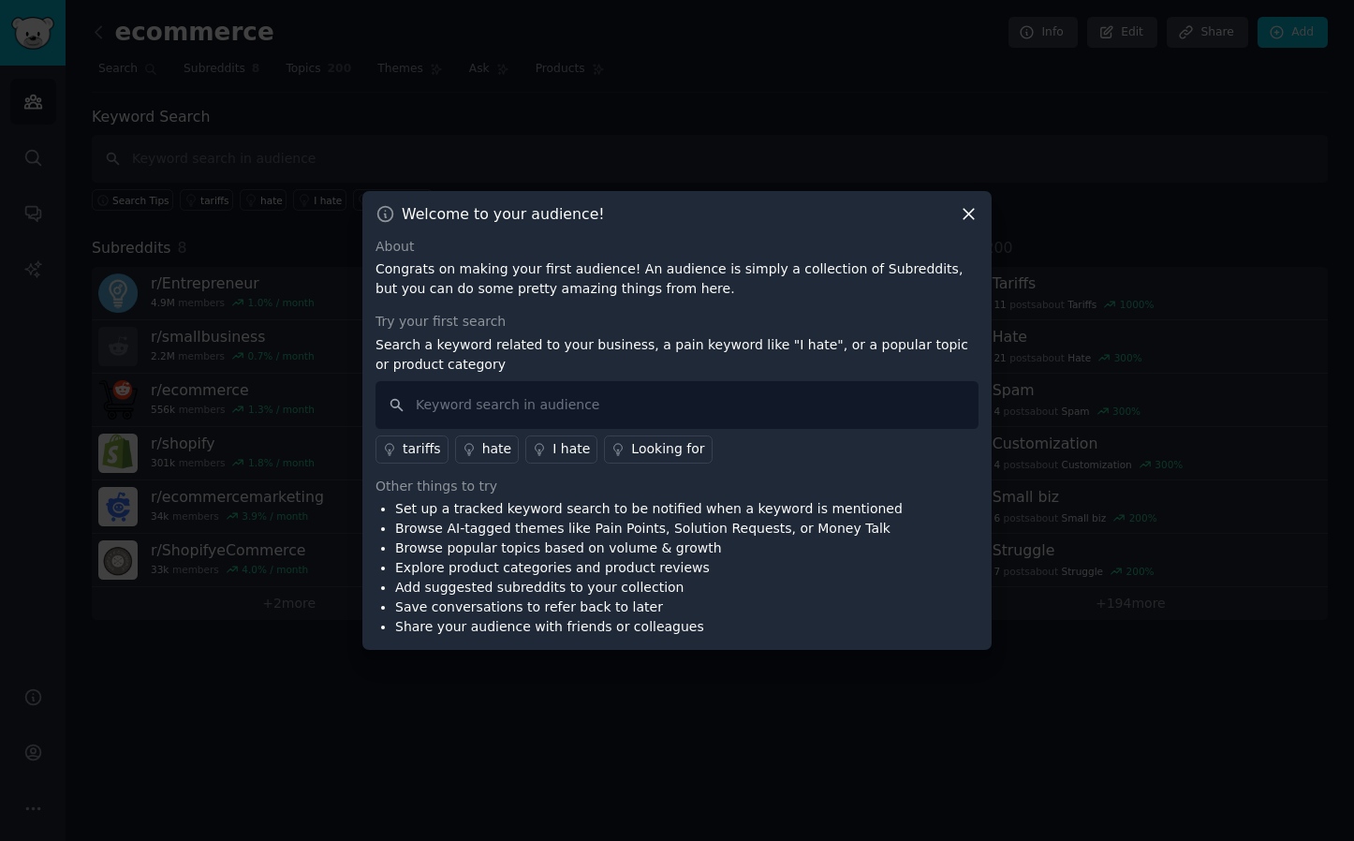
click at [563, 455] on div "I hate" at bounding box center [570, 449] width 37 height 20
